Goal: Use online tool/utility: Utilize a website feature to perform a specific function

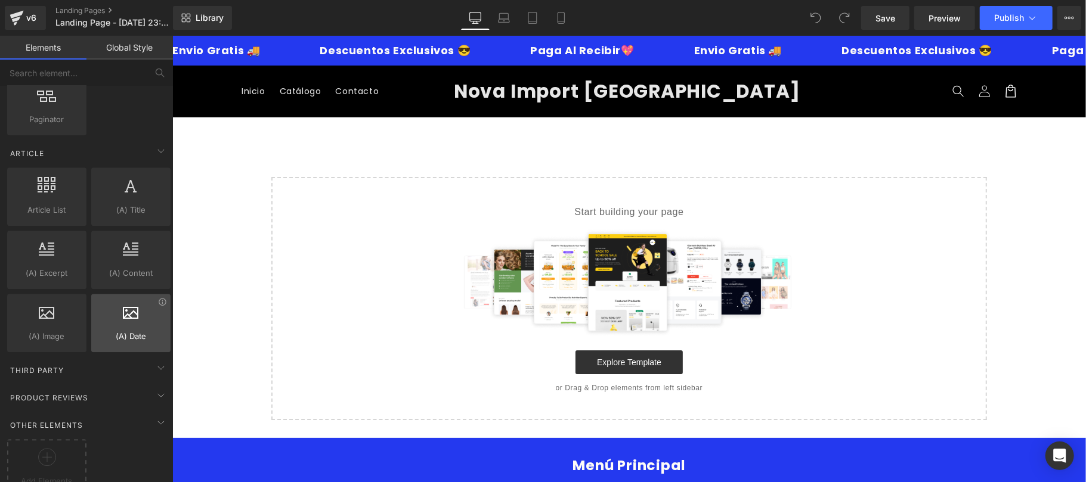
scroll to position [2240, 0]
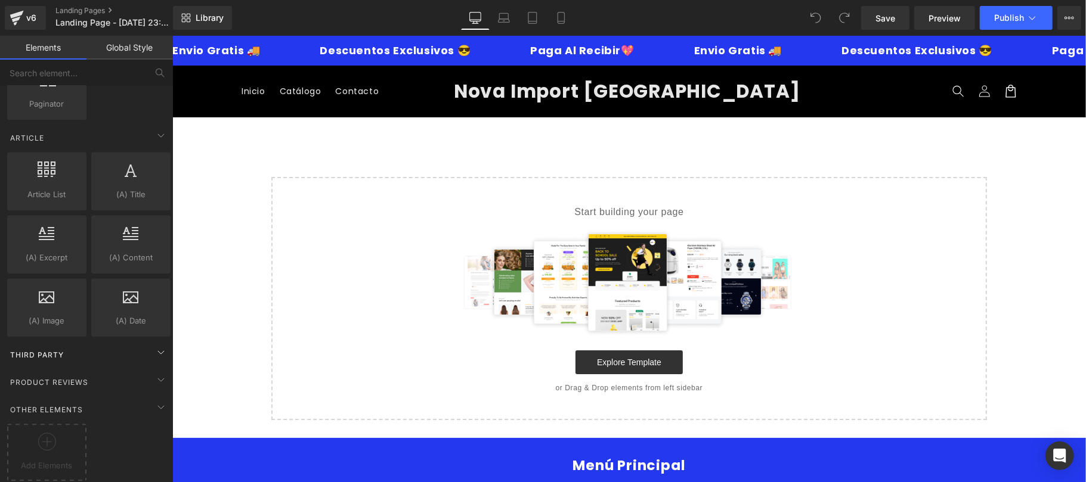
click at [118, 346] on div "Third Party" at bounding box center [89, 355] width 168 height 24
click at [103, 370] on div "Product Reviews" at bounding box center [89, 382] width 168 height 24
click at [85, 398] on div "Other Elements" at bounding box center [89, 410] width 168 height 24
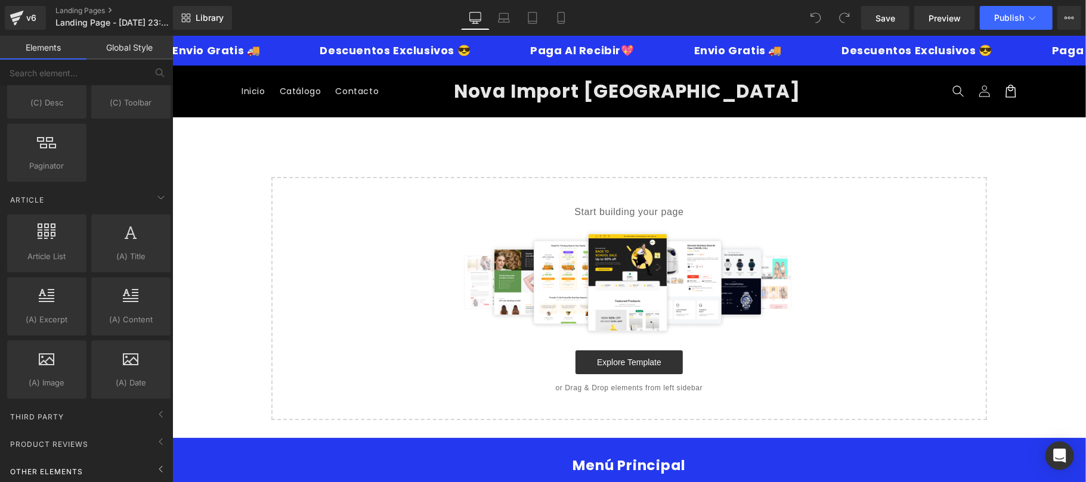
click at [80, 466] on span "Other Elements" at bounding box center [46, 471] width 75 height 11
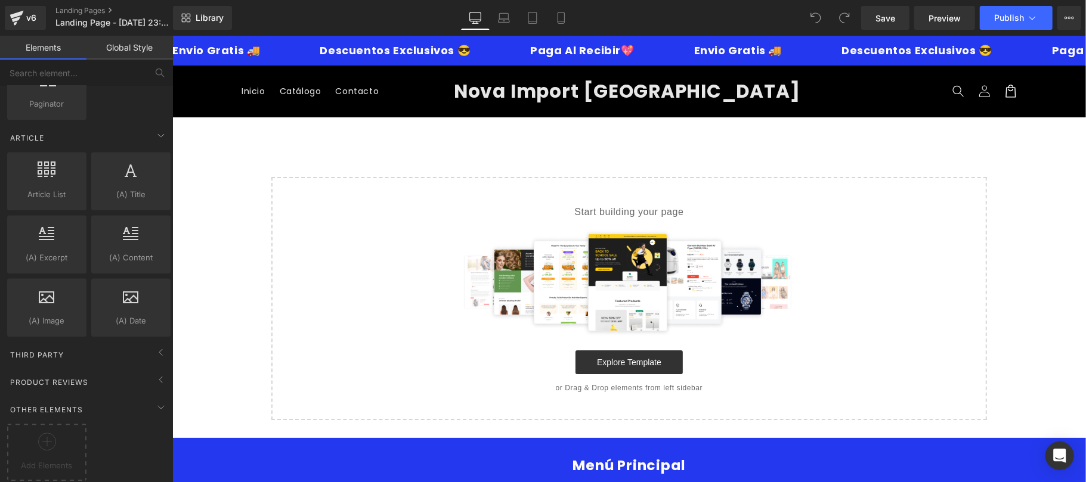
scroll to position [2240, 0]
click at [120, 75] on input "text" at bounding box center [73, 73] width 147 height 26
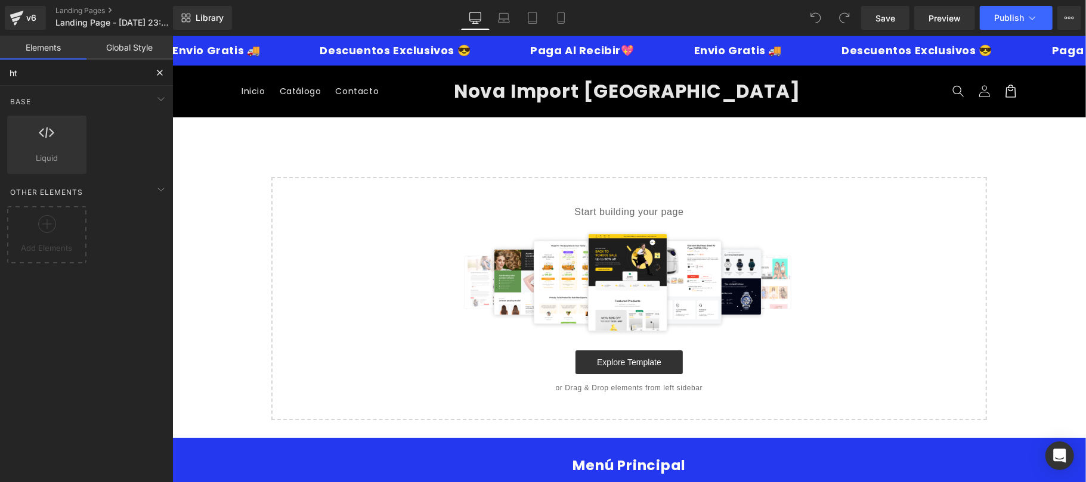
scroll to position [0, 0]
type input "htm"
click at [64, 224] on div at bounding box center [46, 228] width 73 height 27
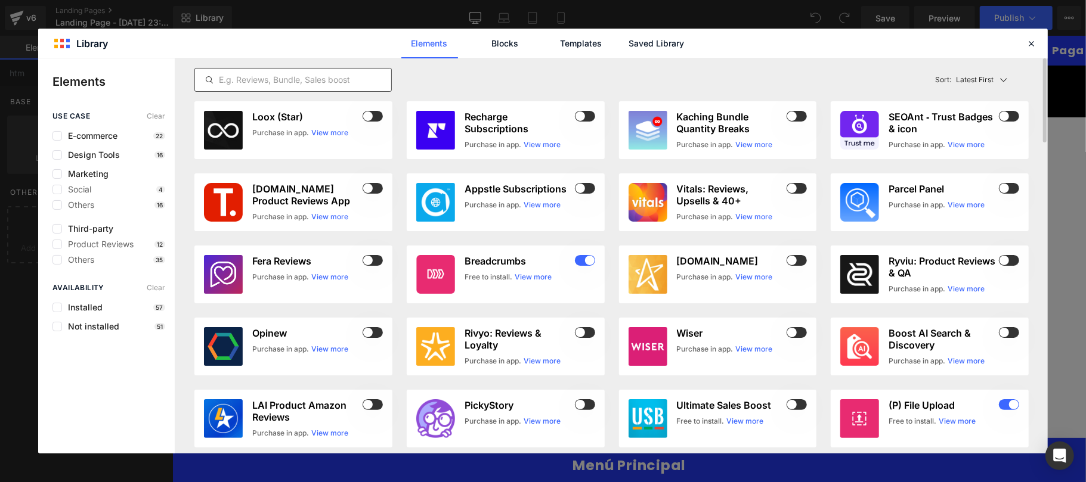
click at [368, 77] on input "text" at bounding box center [293, 80] width 196 height 14
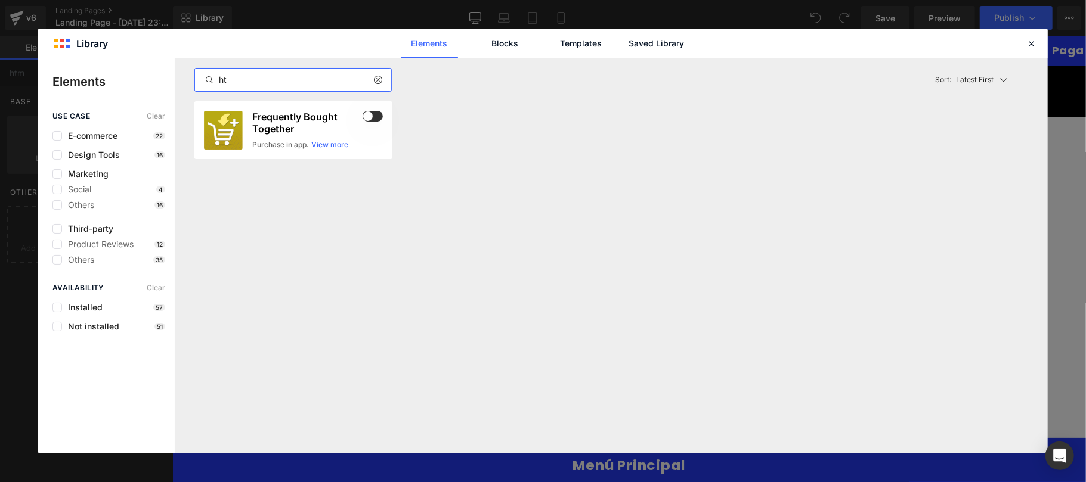
type input "h"
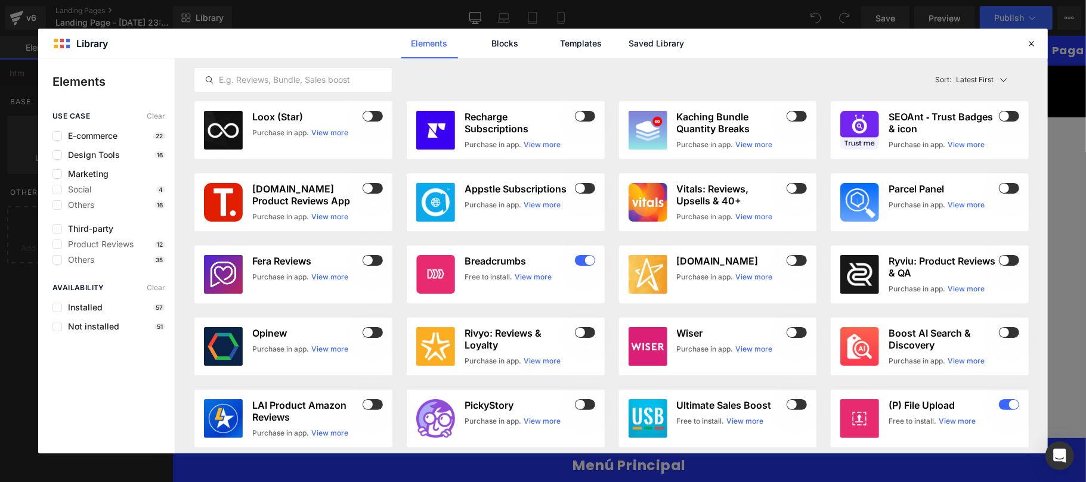
click at [124, 139] on div "E-commerce 22" at bounding box center [108, 136] width 113 height 10
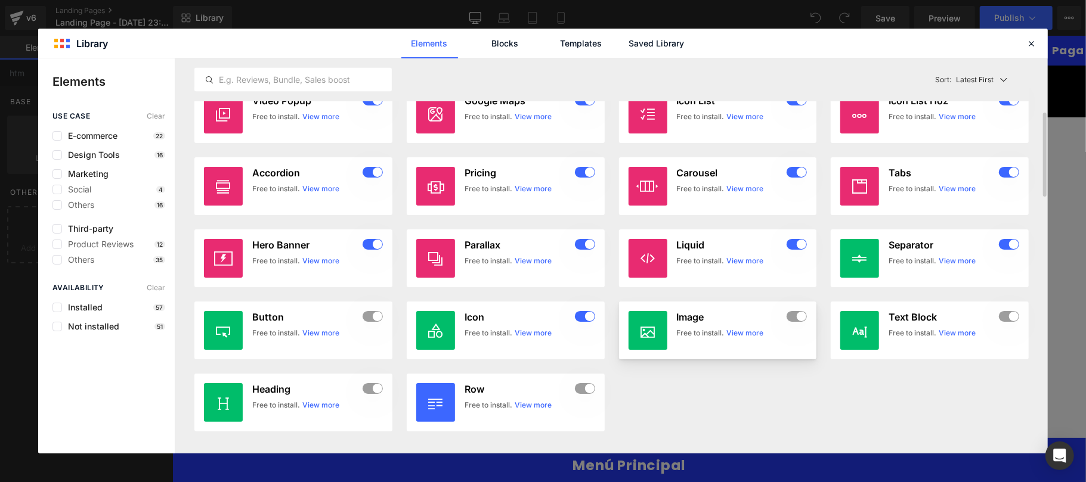
scroll to position [1247, 0]
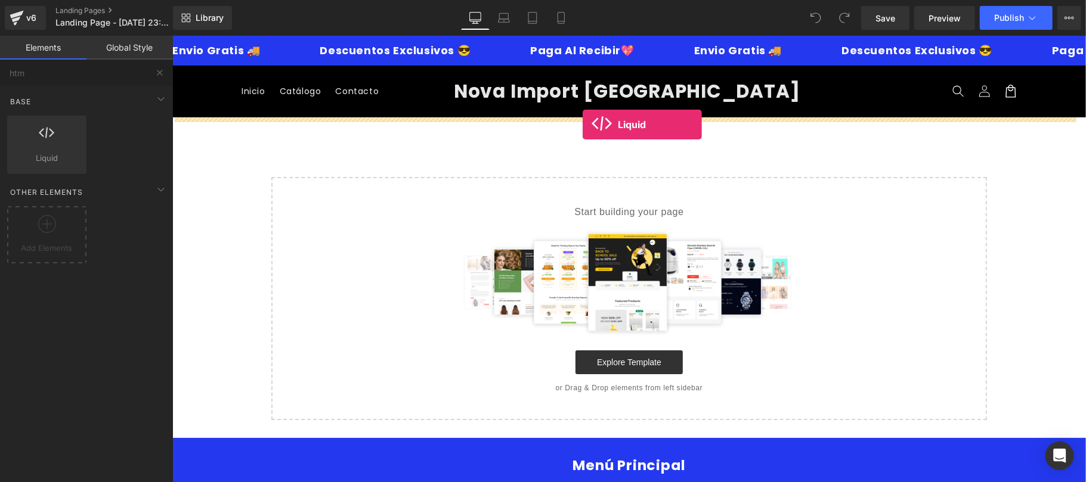
drag, startPoint x: 223, startPoint y: 188, endPoint x: 582, endPoint y: 124, distance: 364.6
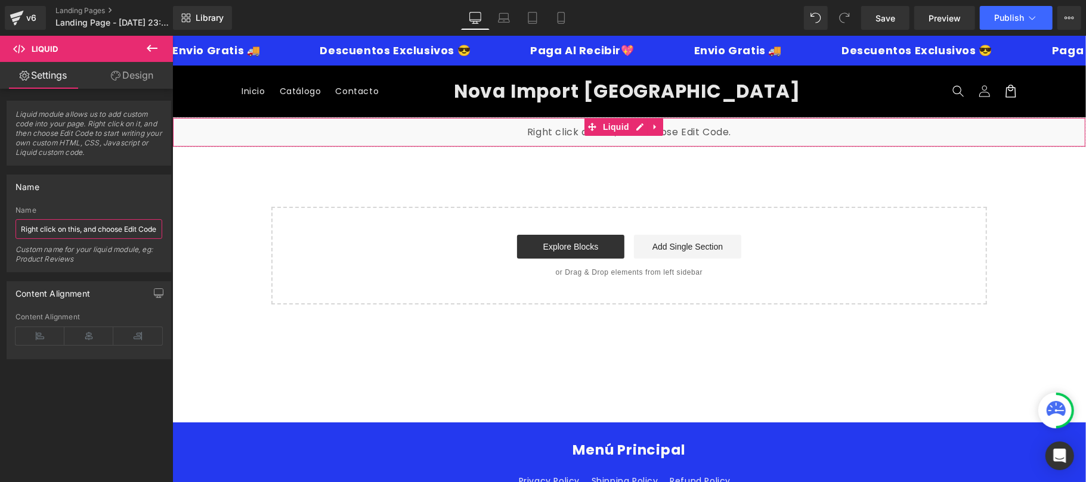
click at [122, 231] on input "Right click on this, and choose Edit Code." at bounding box center [89, 229] width 147 height 20
click at [125, 227] on input "Right click on this, and choose Edit Code." at bounding box center [89, 229] width 147 height 20
click at [38, 337] on icon at bounding box center [40, 336] width 49 height 18
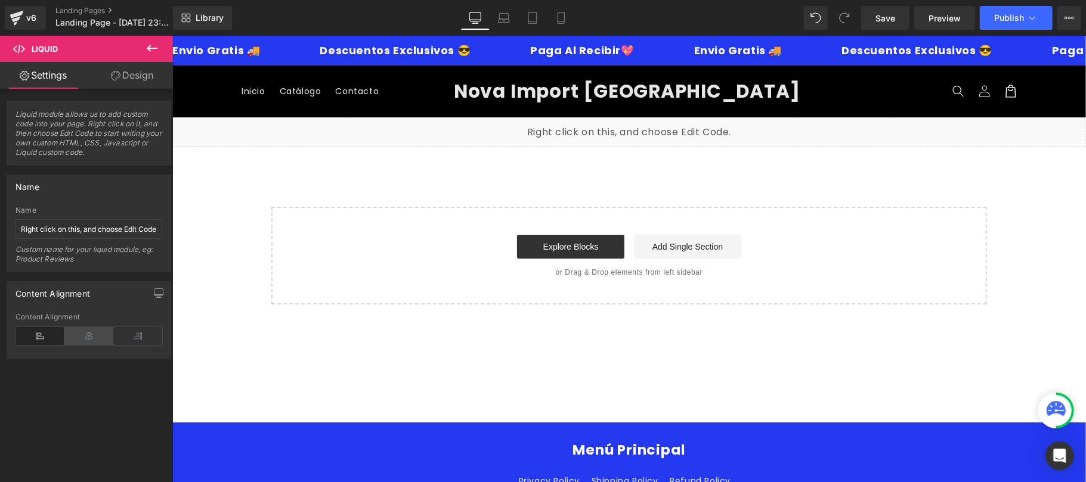
click at [77, 337] on icon at bounding box center [88, 336] width 49 height 18
click at [134, 330] on icon at bounding box center [137, 336] width 49 height 18
click at [146, 230] on input "Right click on this, and choose Edit Code." at bounding box center [89, 229] width 147 height 20
click at [130, 225] on input "Right click on this, and choose Edit Code." at bounding box center [89, 229] width 147 height 20
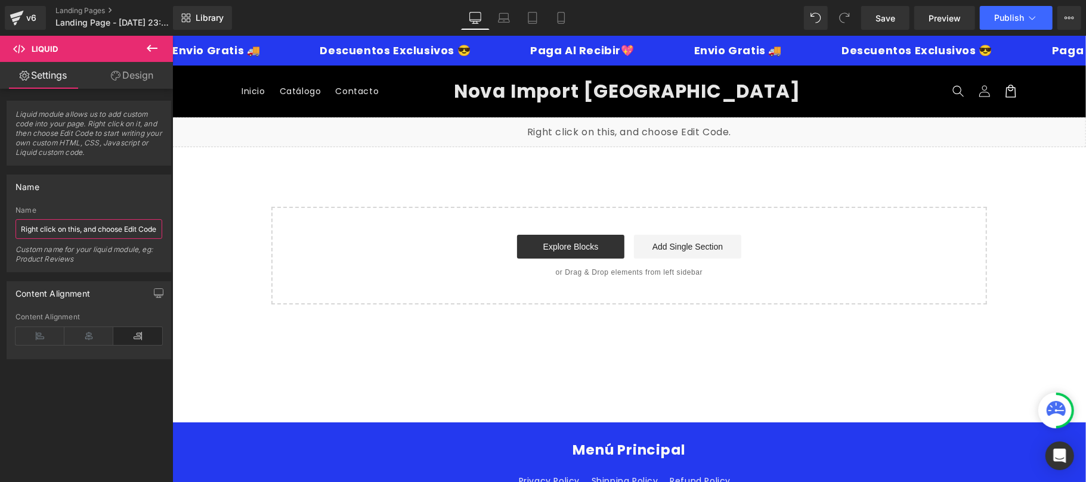
click at [130, 225] on input "Right click on this, and choose Edit Code." at bounding box center [89, 229] width 147 height 20
click at [639, 126] on div "Liquid" at bounding box center [628, 132] width 913 height 30
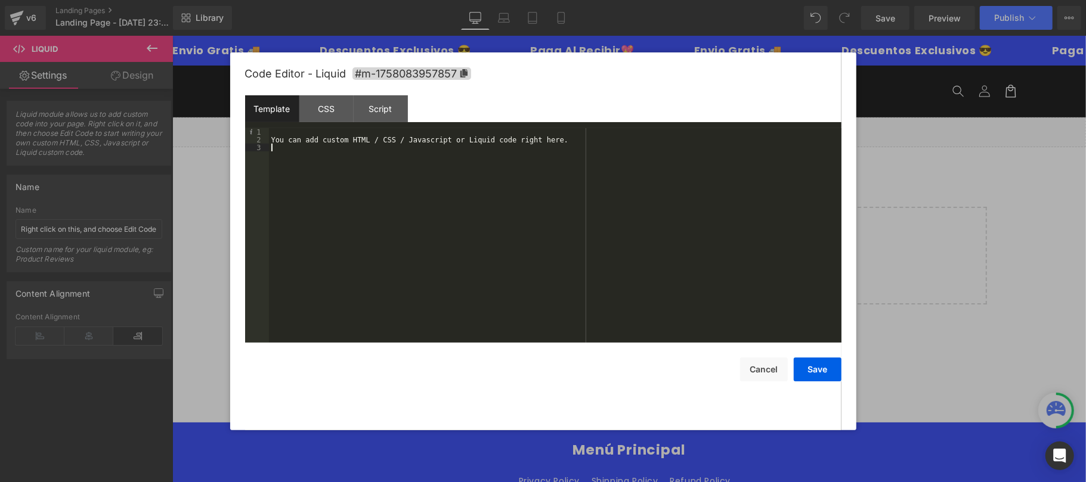
click at [342, 162] on div "You can add custom HTML / CSS / Javascript or Liquid code right here." at bounding box center [555, 243] width 572 height 231
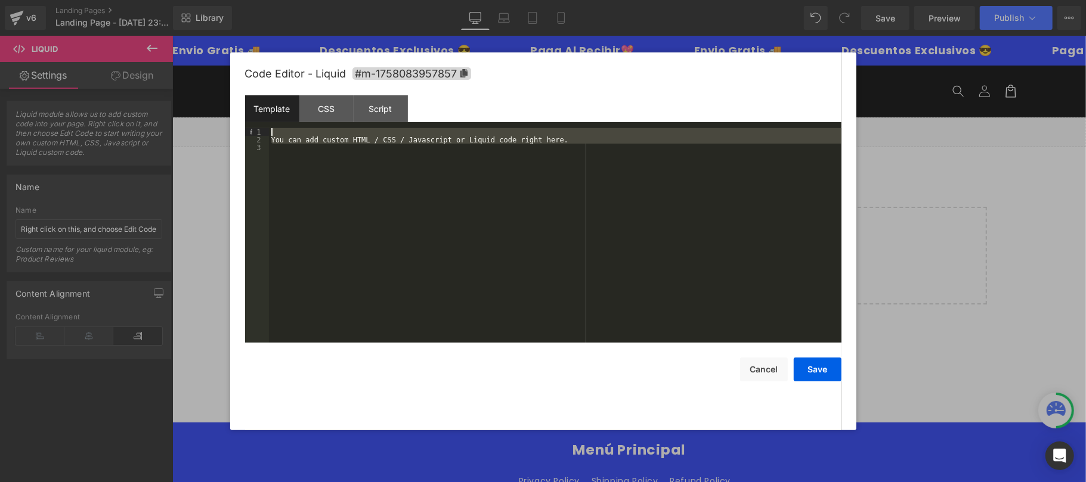
drag, startPoint x: 420, startPoint y: 173, endPoint x: 270, endPoint y: 125, distance: 157.8
click at [270, 125] on div "Template CSS Script Data 1 2 3 You can add custom HTML / CSS / Javascript or Li…" at bounding box center [543, 218] width 596 height 247
